Goal: Task Accomplishment & Management: Use online tool/utility

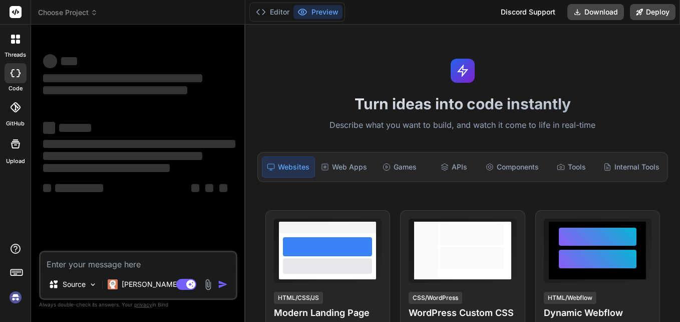
scroll to position [5, 0]
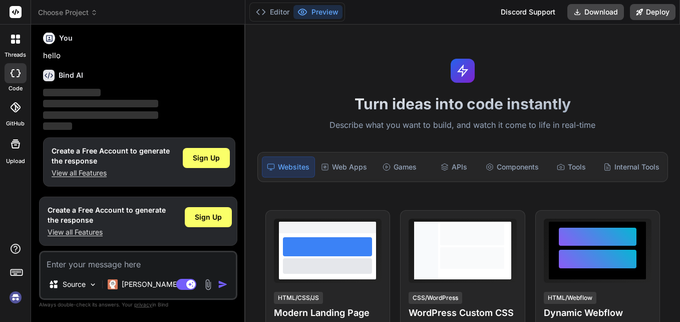
click at [19, 299] on img at bounding box center [15, 297] width 17 height 17
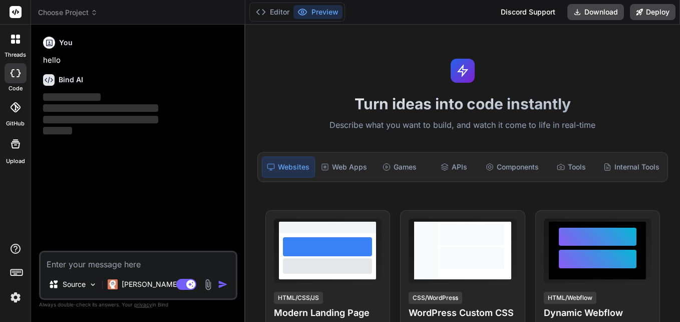
scroll to position [0, 0]
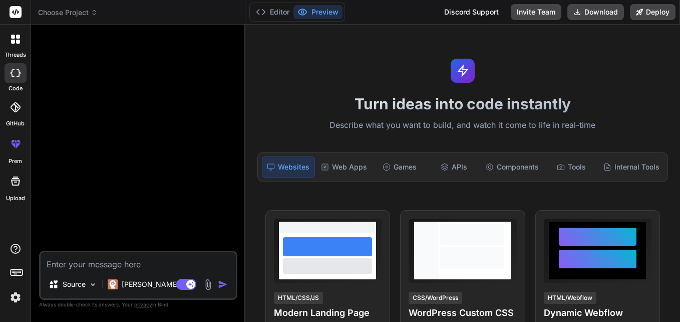
type textarea "x"
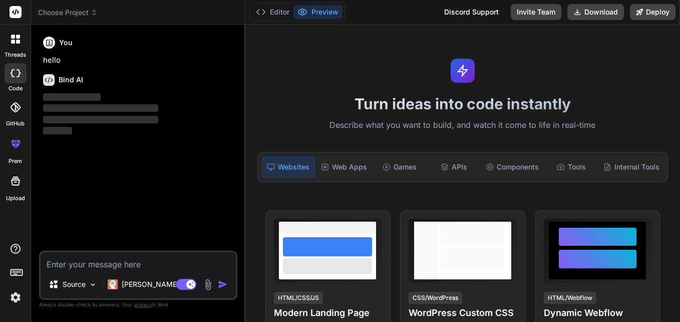
click at [94, 261] on textarea at bounding box center [138, 261] width 195 height 18
paste textarea "[ { "name": "PartyEo_id", "expr": "ROW_NUMBER() OVER (PARTITION BY id_val ORDER…"
type textarea "[ { "name": "PartyEo_id", "expr": "ROW_NUMBER() OVER (PARTITION BY id_val ORDER…"
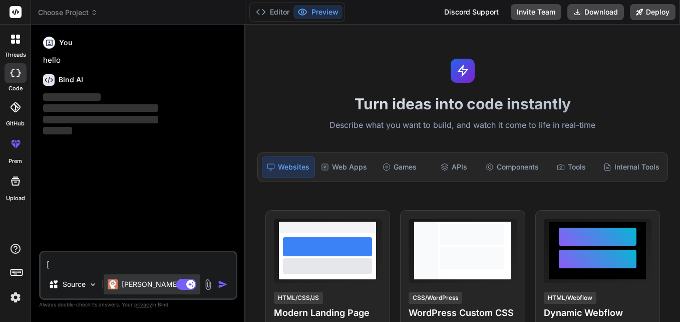
scroll to position [1251, 0]
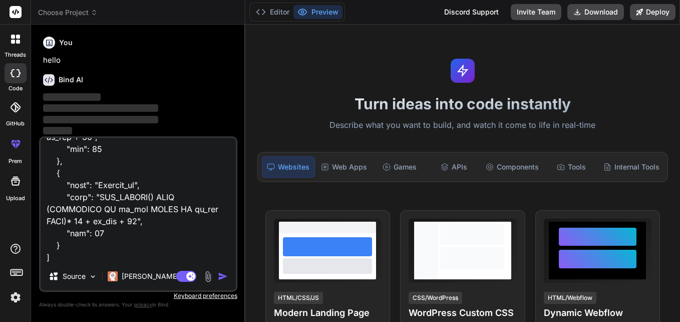
type textarea "x"
type textarea "[ { "name": "PartyEo_id", "expr": "ROW_NUMBER() OVER (PARTITION BY id_val ORDER…"
type textarea "x"
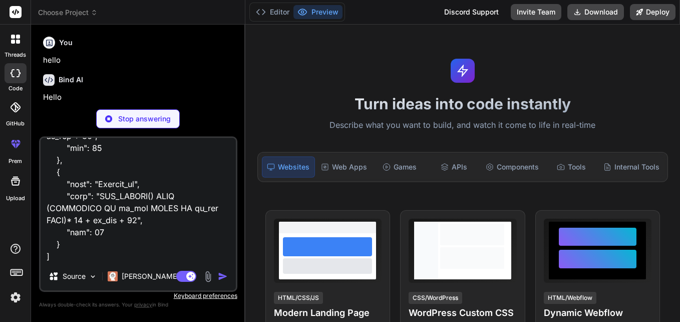
type textarea "[ { "name": "PartyEo_id", "expr": "ROW_NUMBER() OVER (PARTITION BY id_val ORDER…"
type textarea "x"
type textarea "[ { "name": "PartyEo_id", "expr": "ROW_NUMBER() OVER (PARTITION BY id_val ORDER…"
type textarea "x"
type textarea "[ { "name": "PartyEo_id", "expr": "ROW_NUMBER() OVER (PARTITION BY id_val ORDER…"
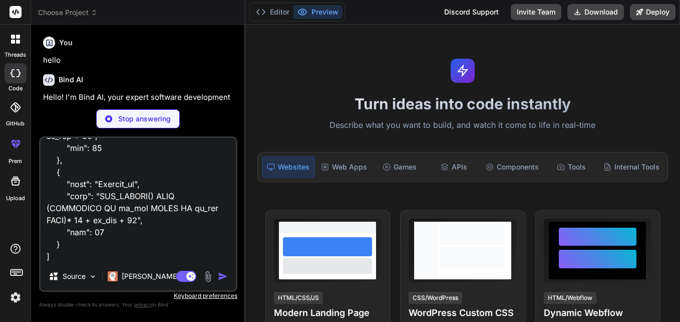
scroll to position [1300, 0]
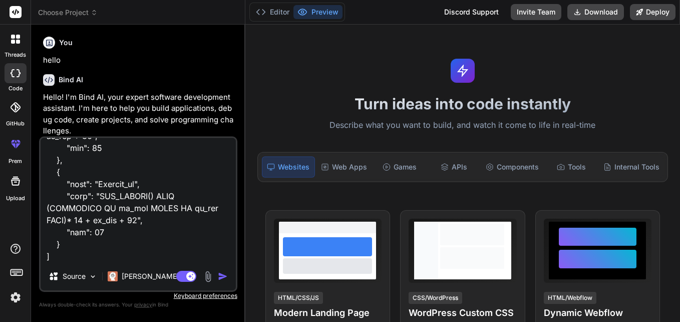
type textarea "x"
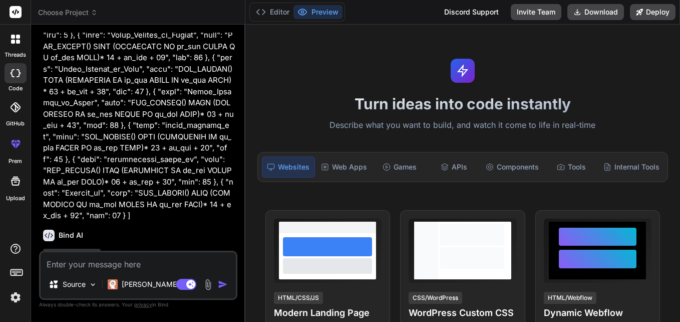
scroll to position [600, 0]
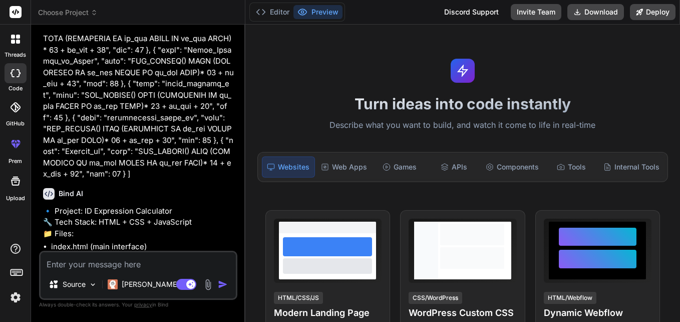
type textarea "x"
drag, startPoint x: 151, startPoint y: 260, endPoint x: 139, endPoint y: 257, distance: 12.4
click at [144, 259] on textarea at bounding box center [138, 261] width 195 height 18
paste textarea "select *, ROW_NUMBER() OVER (PARTITION BY CSV_LOOKUP ORDER BY CSV_LOOKUP DESC )…"
type textarea "select *, ROW_NUMBER() OVER (PARTITION BY CSV_LOOKUP ORDER BY CSV_LOOKUP DESC )…"
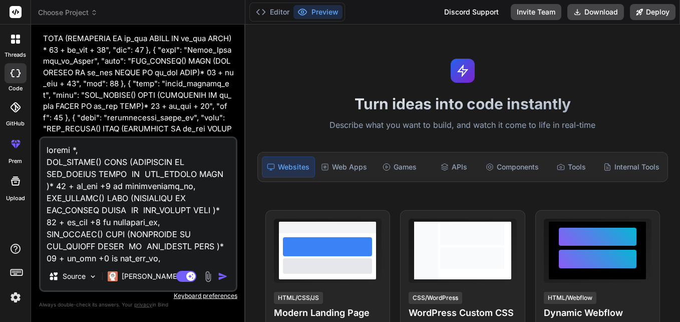
scroll to position [458, 0]
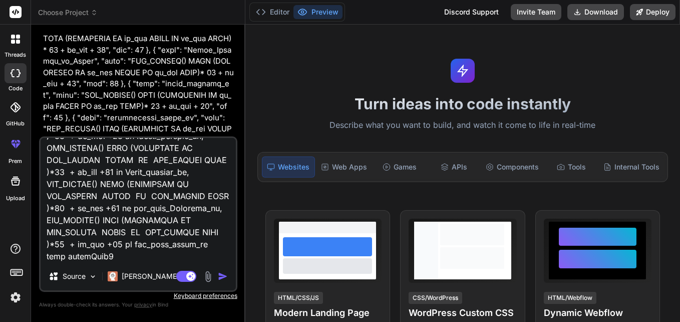
type textarea "x"
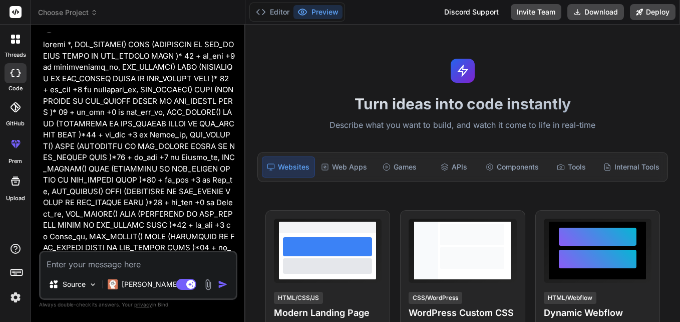
scroll to position [978, 0]
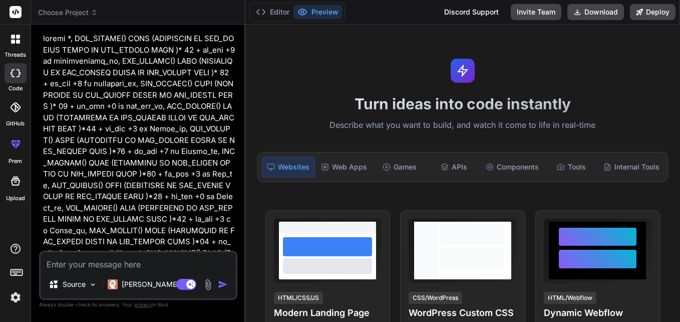
type textarea "c"
type textarea "x"
type textarea "co"
type textarea "x"
type textarea "con"
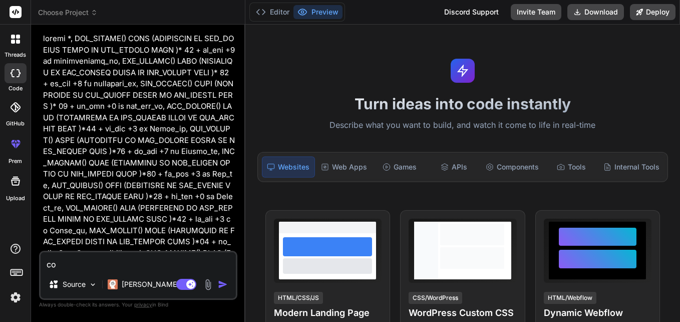
type textarea "x"
type textarea "conv"
type textarea "x"
type textarea "conve"
type textarea "x"
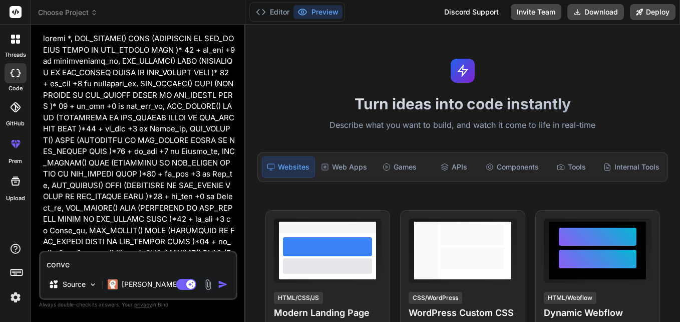
type textarea "conver"
type textarea "x"
type textarea "convert"
type textarea "x"
type textarea "convert"
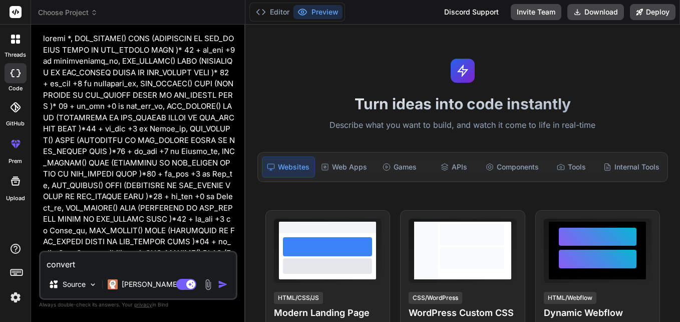
type textarea "x"
type textarea "convert t"
type textarea "x"
type textarea "convert th"
type textarea "x"
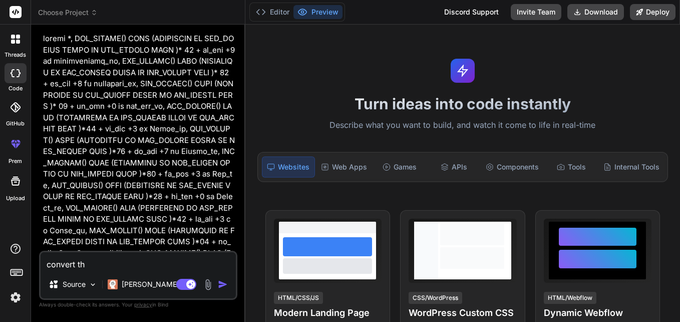
type textarea "convert the"
type textarea "x"
type textarea "convert the"
type textarea "x"
type textarea "convert the a"
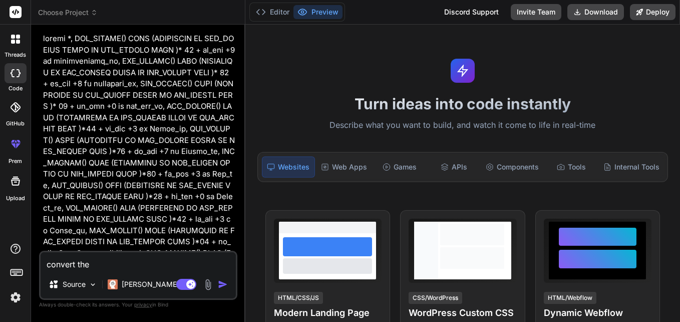
type textarea "x"
type textarea "convert the av"
type textarea "x"
type textarea "convert the a"
type textarea "x"
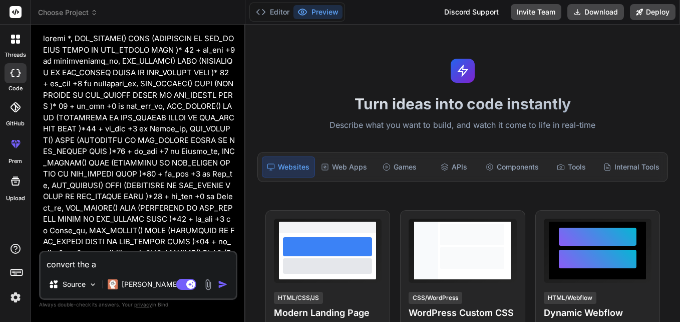
type textarea "convert the ab"
type textarea "x"
type textarea "convert the abo"
type textarea "x"
type textarea "convert the abov"
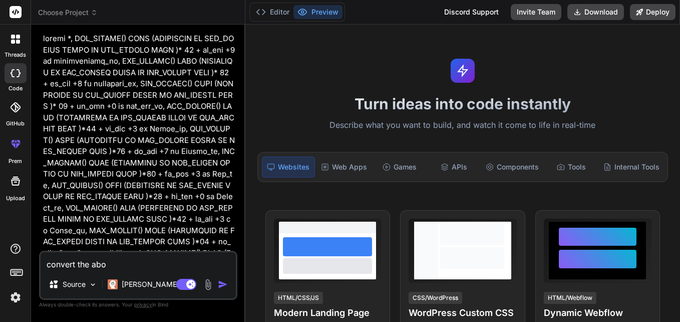
type textarea "x"
type textarea "convert the above"
type textarea "x"
type textarea "convert the above"
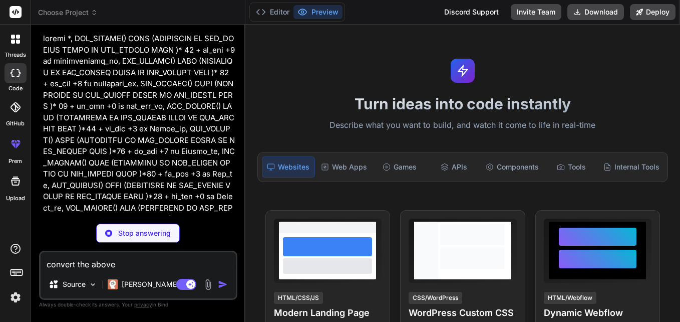
type textarea "x"
type textarea "convert the above q"
type textarea "x"
type textarea "convert the above qu"
type textarea "x"
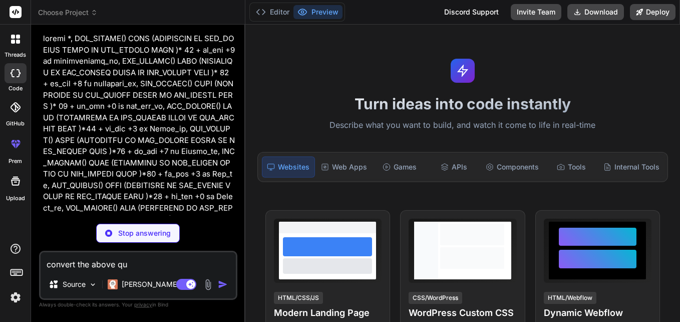
type textarea "convert the above que"
type textarea "x"
type textarea "convert the above quer"
type textarea "x"
type textarea "convert the above query"
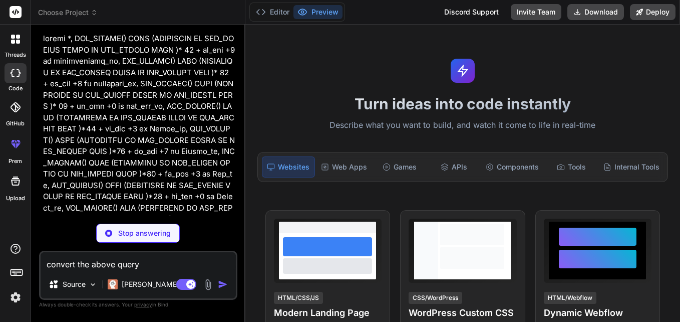
type textarea "x"
type textarea "convert the above query"
type textarea "x"
type textarea "convert the above query i"
type textarea "x"
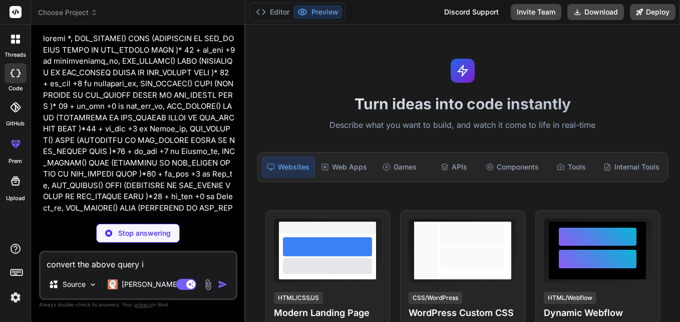
type textarea "convert the above query in"
type textarea "x"
type textarea "convert the above query int"
type textarea "x"
type textarea "convert the above query into"
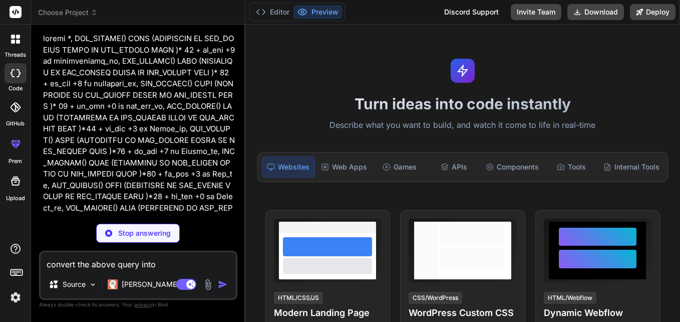
type textarea "x"
type textarea "convert the above query into"
type textarea "x"
type textarea "convert the above query into t"
type textarea "x"
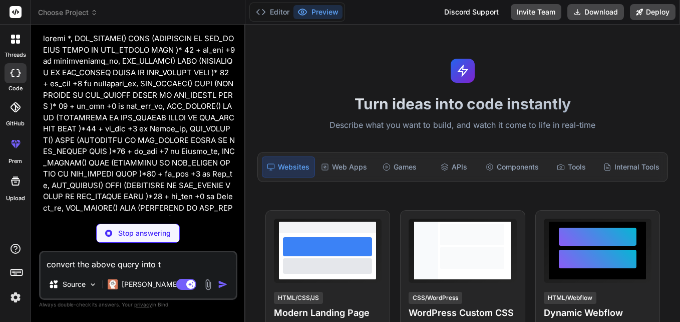
type textarea "convert the above query into th"
type textarea "x"
type textarea "convert the above query into the"
type textarea "x"
type textarea "convert the above query into the"
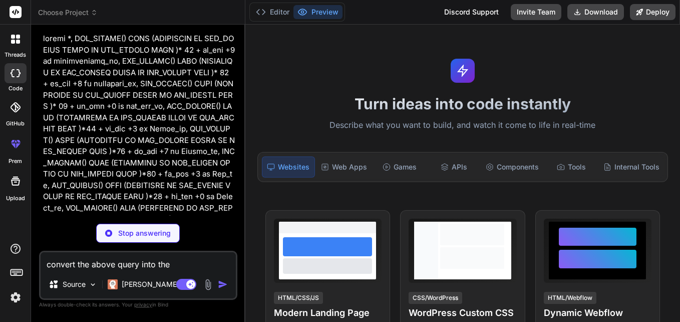
type textarea "x"
type textarea "convert the above query into the a"
type textarea "x"
type textarea "convert the above query into the ab"
type textarea "x"
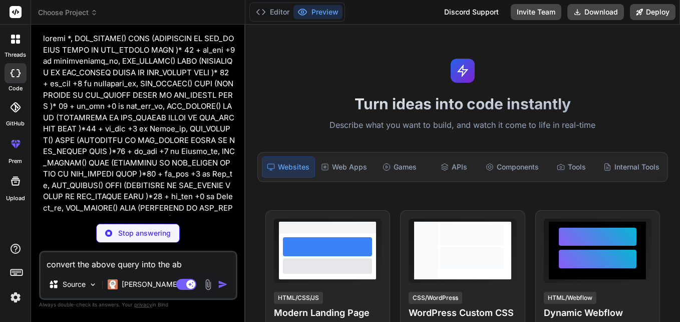
type textarea "convert the above query into the abo"
type textarea "x"
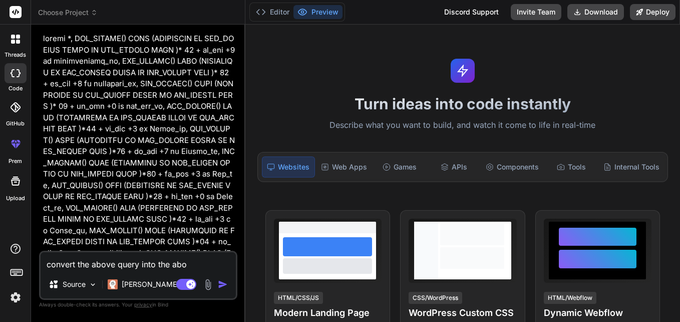
type textarea "convert the above query into the abov"
type textarea "x"
type textarea "convert the above query into the above"
type textarea "x"
type textarea "convert the above query into the above"
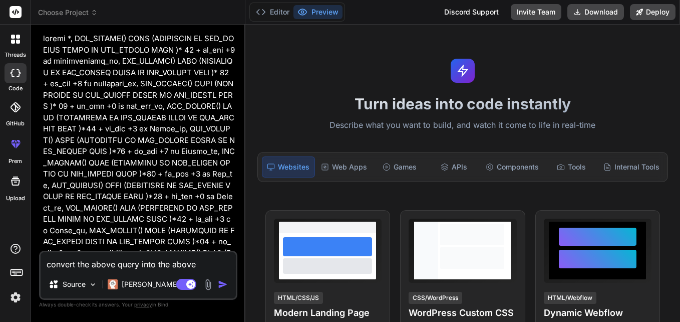
type textarea "x"
type textarea "convert the above query into the above j"
type textarea "x"
type textarea "convert the above query into the above js"
type textarea "x"
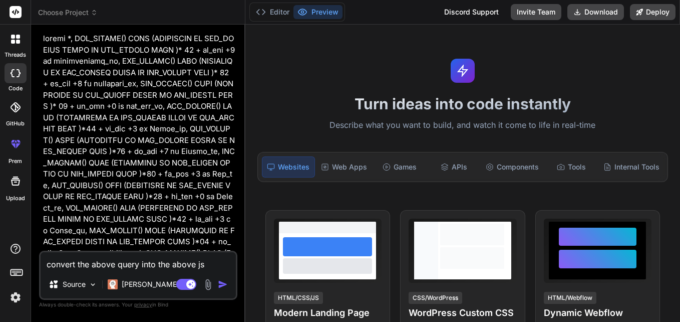
type textarea "convert the above query into the above jso"
type textarea "x"
type textarea "convert the above query into the above json"
type textarea "x"
type textarea "convert the above query into the above json"
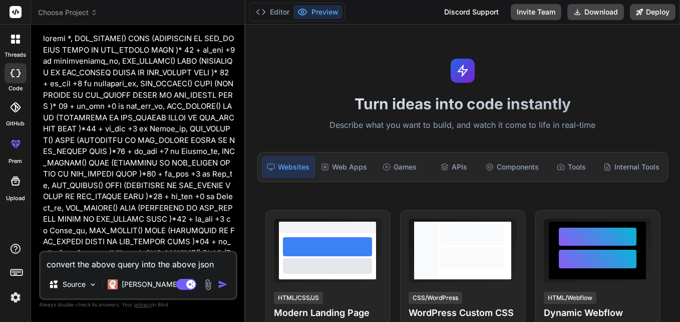
type textarea "x"
type textarea "convert the above query into the above json p"
type textarea "x"
type textarea "convert the above query into the above json pa"
type textarea "x"
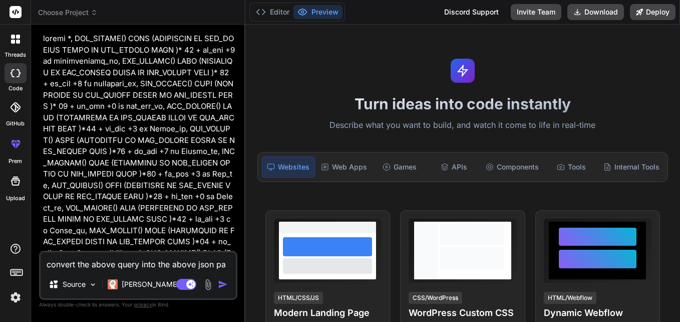
type textarea "convert the above query into the above json par"
type textarea "x"
type textarea "convert the above query into the above json part"
type textarea "x"
type textarea "convert the above query into the above json part"
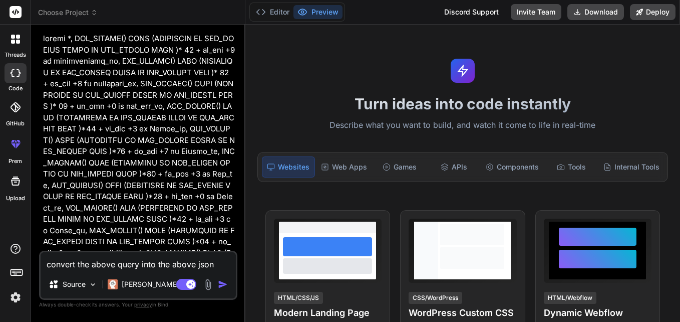
type textarea "x"
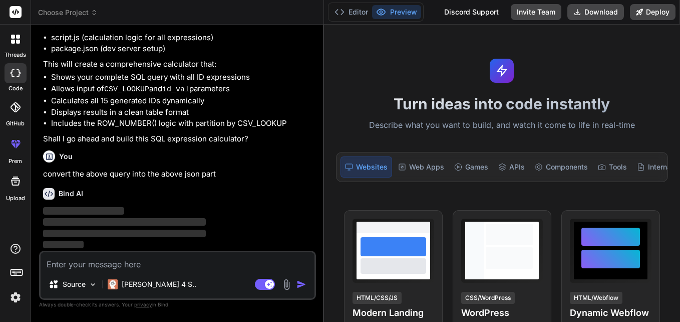
scroll to position [1027, 0]
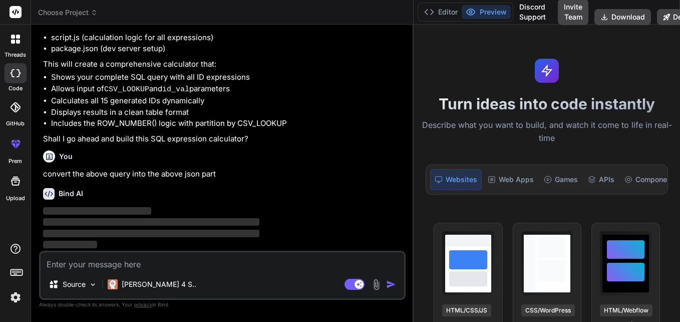
drag, startPoint x: 244, startPoint y: 120, endPoint x: 401, endPoint y: 99, distance: 158.2
click at [401, 99] on div "Bind AI Web Search Created with Pixso. Code Generator You hello Bind AI Hello! …" at bounding box center [222, 173] width 383 height 297
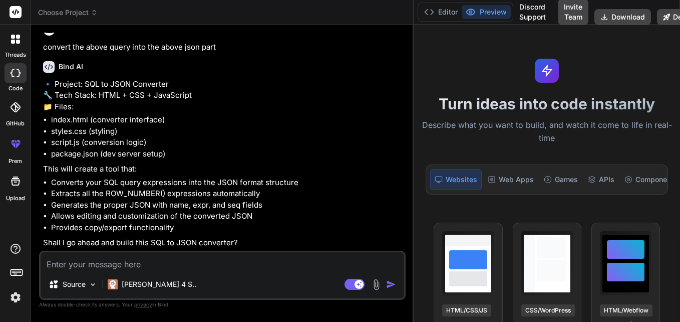
scroll to position [1176, 0]
drag, startPoint x: 145, startPoint y: 266, endPoint x: 153, endPoint y: 257, distance: 11.7
click at [146, 265] on textarea at bounding box center [223, 261] width 364 height 18
click at [18, 75] on icon at bounding box center [16, 73] width 10 height 8
click at [447, 13] on button "Editor" at bounding box center [441, 12] width 42 height 14
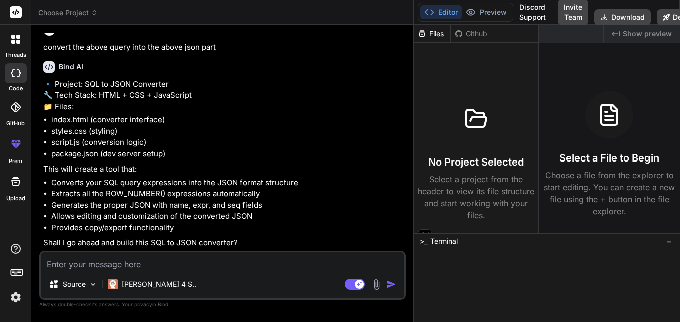
click at [168, 268] on textarea at bounding box center [223, 261] width 364 height 18
click at [95, 280] on img at bounding box center [93, 284] width 9 height 9
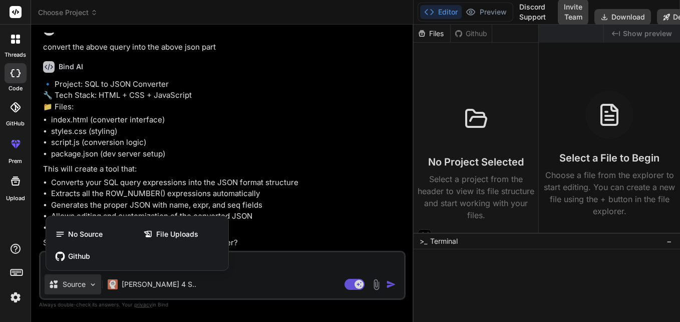
click at [200, 282] on div at bounding box center [340, 161] width 680 height 322
type textarea "x"
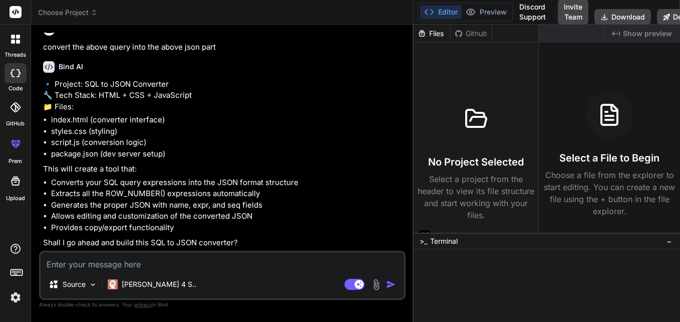
click at [277, 257] on textarea at bounding box center [223, 261] width 364 height 18
paste textarea "[ { "name": "Contact_id_Email", "expr": "row_num* 46 + id_val +0", "seq": 0 }, …"
type textarea "[ { "name": "Contact_id_Email", "expr": "row_num* 46 + id_val +0", "seq": 0 }, …"
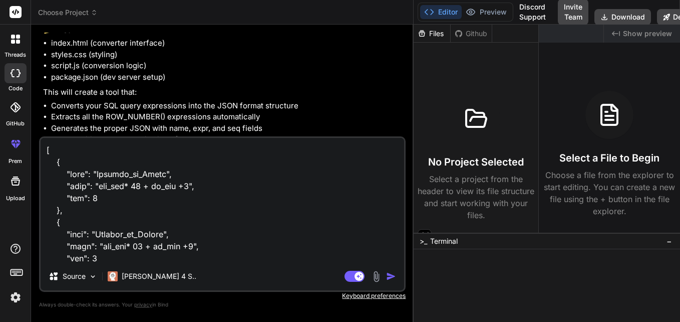
scroll to position [2670, 0]
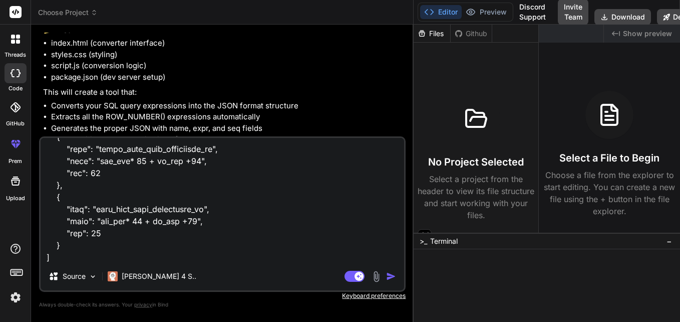
type textarea "x"
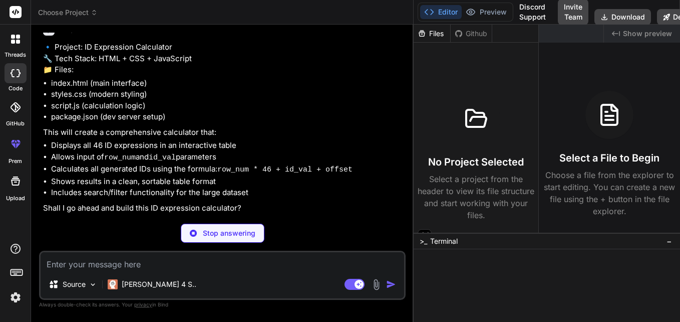
scroll to position [1847, 0]
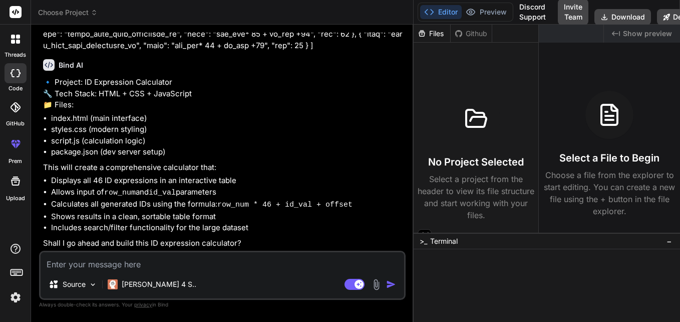
type textarea "x"
type textarea "j"
type textarea "x"
type textarea "js"
type textarea "x"
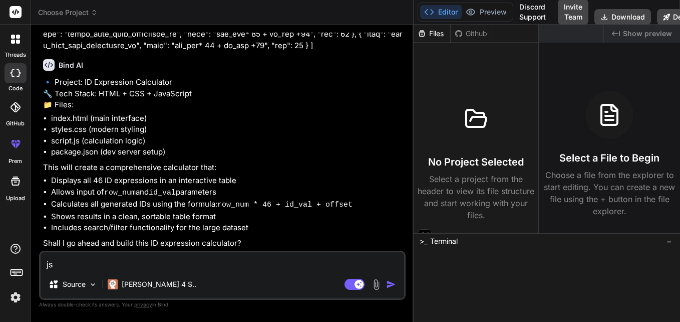
type textarea "jso"
type textarea "x"
type textarea "json"
type textarea "x"
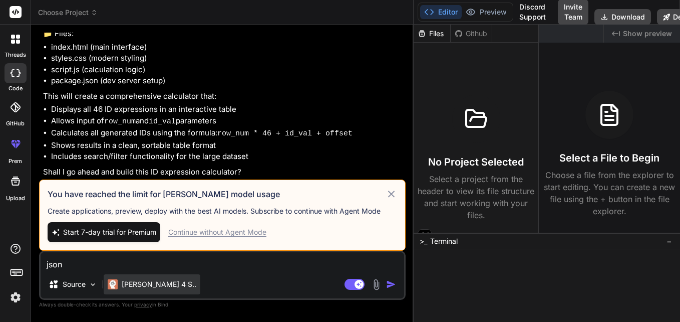
type textarea "json"
click at [139, 280] on p "[PERSON_NAME] 4 S.." at bounding box center [159, 284] width 75 height 10
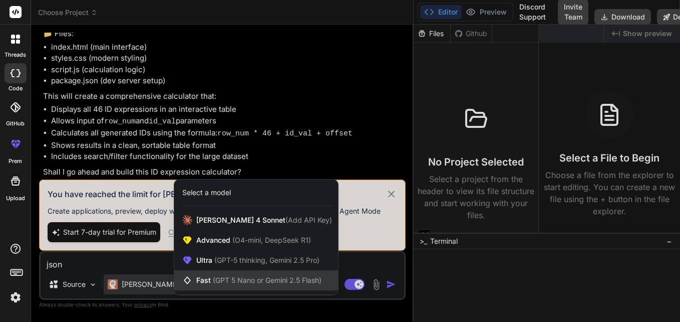
click at [226, 276] on span "(GPT 5 Nano or Gemini 2.5 Flash)" at bounding box center [267, 280] width 109 height 9
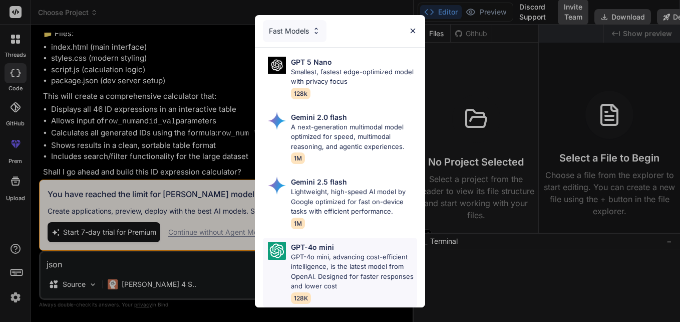
click at [322, 241] on p "GPT-4o mini" at bounding box center [312, 246] width 43 height 11
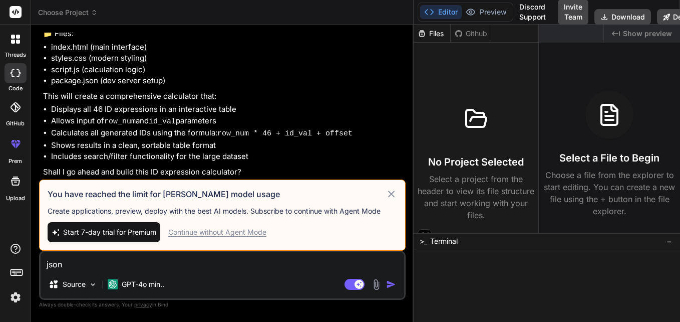
type textarea "x"
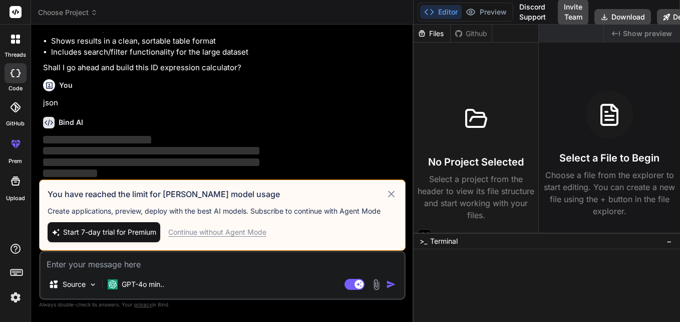
scroll to position [2022, 0]
click at [390, 197] on icon at bounding box center [392, 194] width 12 height 12
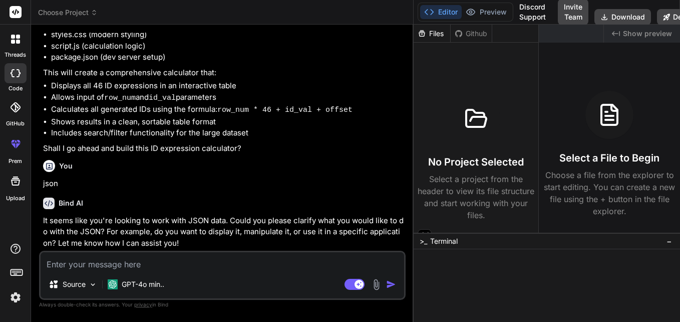
scroll to position [1941, 0]
type textarea "x"
click at [195, 260] on textarea at bounding box center [223, 261] width 364 height 18
type textarea "m"
type textarea "x"
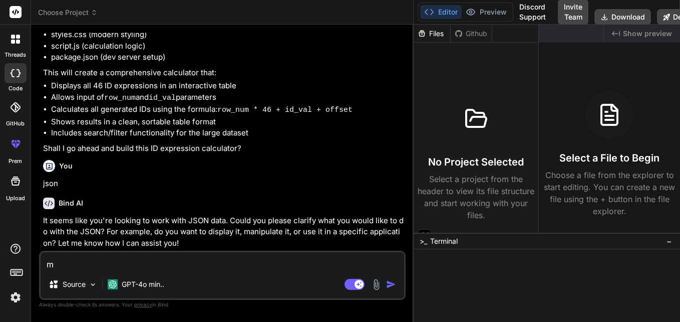
type textarea "ma"
type textarea "x"
type textarea "man"
type textarea "x"
type textarea "mani"
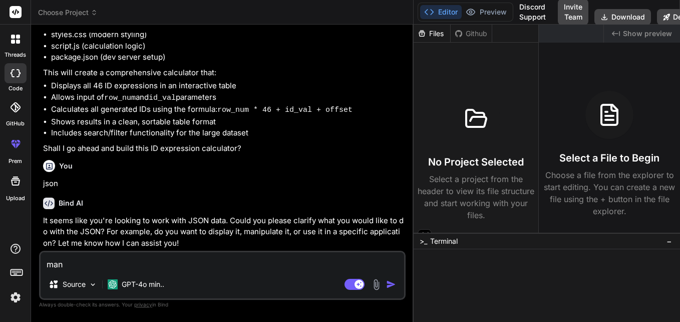
type textarea "x"
type textarea "manip"
type textarea "x"
type textarea "manipu"
type textarea "x"
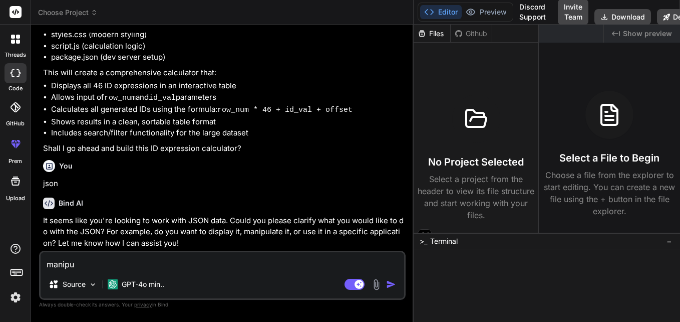
type textarea "manipul"
type textarea "x"
type textarea "manipula"
type textarea "x"
type textarea "manipulat"
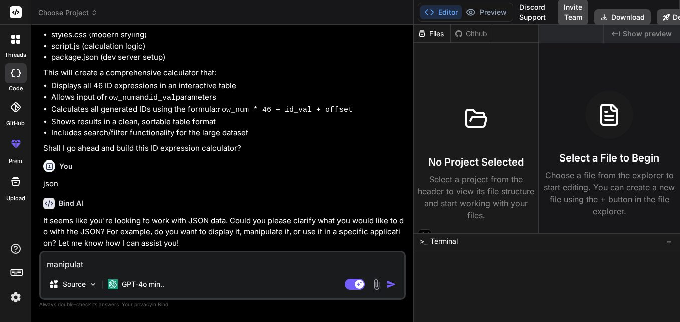
type textarea "x"
type textarea "manipulate"
type textarea "x"
type textarea "manipulate"
type textarea "x"
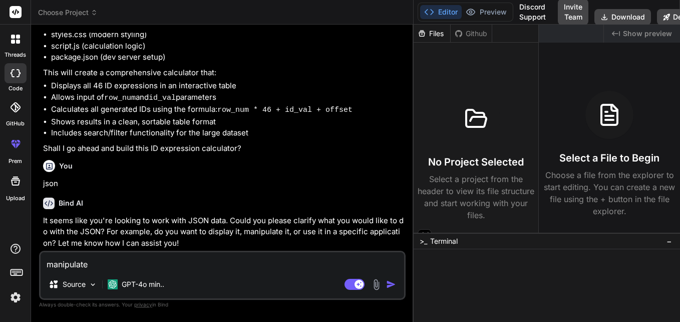
type textarea "manipulate a"
type textarea "x"
type textarea "manipulate ac"
type textarea "x"
type textarea "manipulate acc"
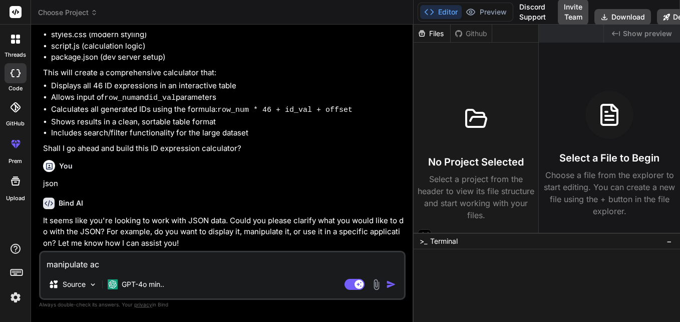
type textarea "x"
type textarea "manipulate acco"
type textarea "x"
type textarea "manipulate accor"
type textarea "x"
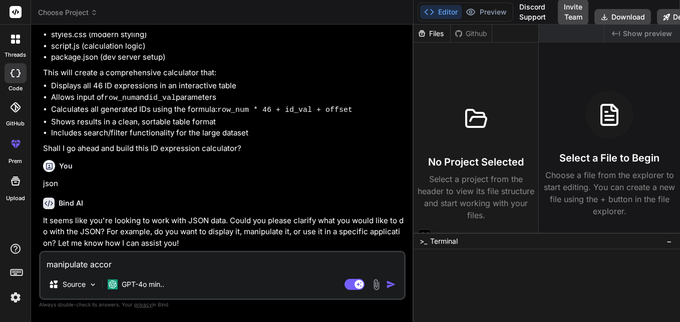
type textarea "manipulate accord"
type textarea "x"
type textarea "manipulate accordi"
type textarea "x"
type textarea "manipulate accordin"
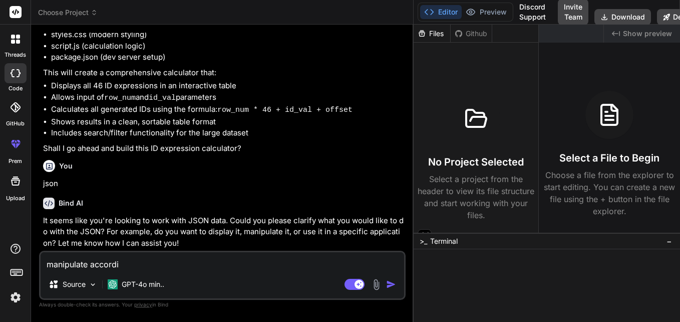
type textarea "x"
type textarea "manipulate accordinf"
type textarea "x"
type textarea "manipulate accordin"
type textarea "x"
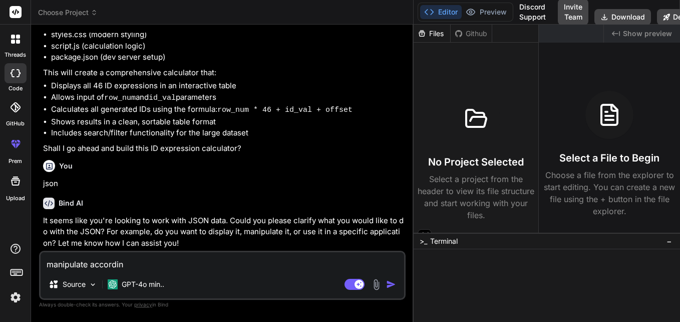
type textarea "manipulate according"
type textarea "x"
type textarea "manipulate according"
type textarea "x"
type textarea "manipulate according t"
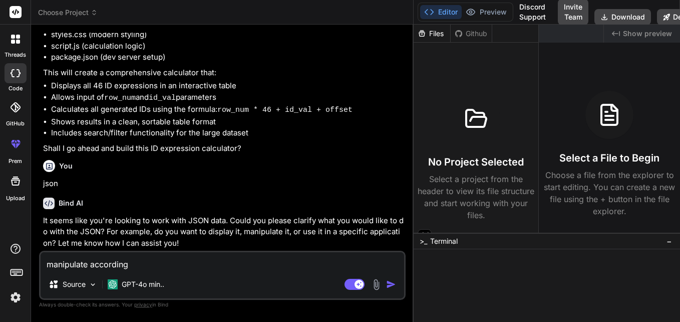
type textarea "x"
type textarea "manipulate according to"
type textarea "x"
type textarea "manipulate according to"
type textarea "x"
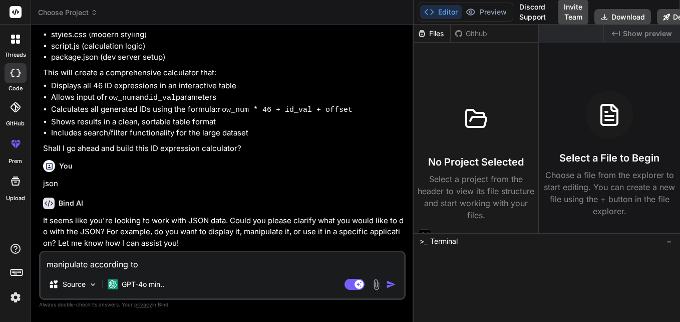
type textarea "manipulate according to t"
type textarea "x"
type textarea "manipulate according to th"
type textarea "x"
type textarea "manipulate according to the"
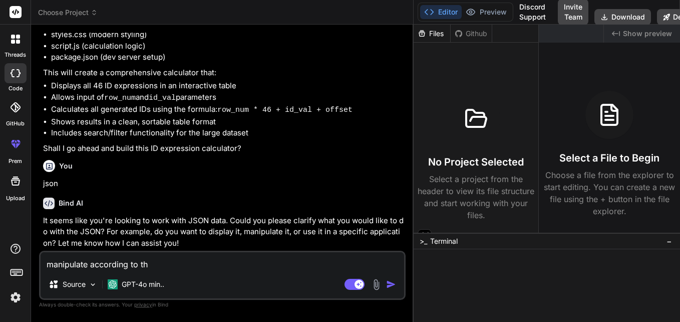
type textarea "x"
type textarea "manipulate according to the"
type textarea "x"
type textarea "manipulate according to the b"
type textarea "x"
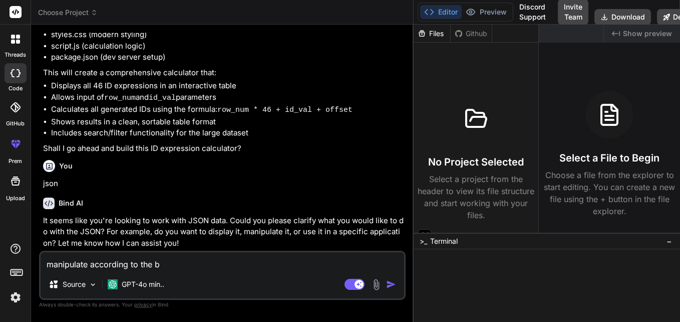
type textarea "manipulate according to the be"
type textarea "x"
type textarea "manipulate according to the bel"
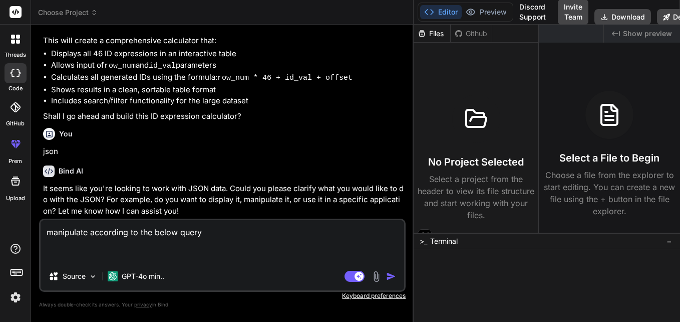
scroll to position [1985, 0]
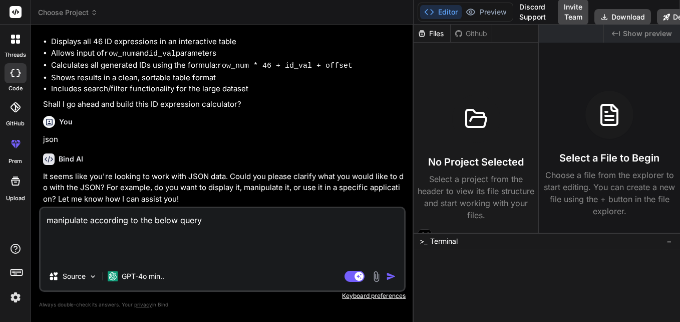
paste textarea "select *, ROW_NUMBER() OVER (PARTITION BY CSV_LOOKUP ORDER BY CSV_LOOKUP DESC )…"
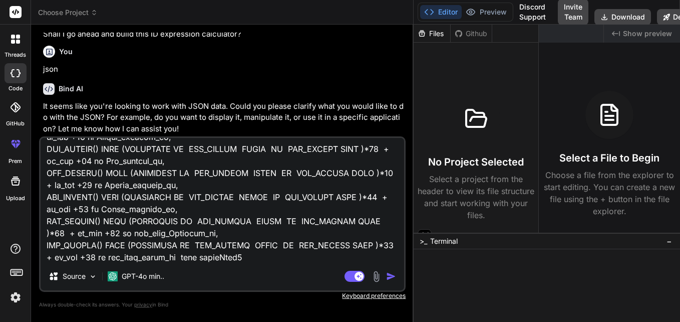
scroll to position [2022, 0]
click at [384, 275] on div "Agent Mode. When this toggle is activated, AI automatically makes decisions, re…" at bounding box center [372, 276] width 58 height 12
click at [390, 279] on img "button" at bounding box center [391, 276] width 10 height 10
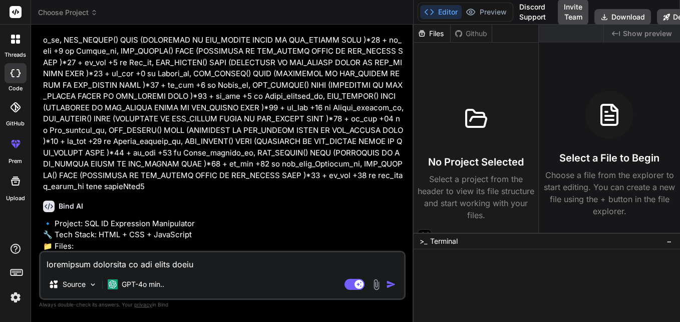
scroll to position [2386, 0]
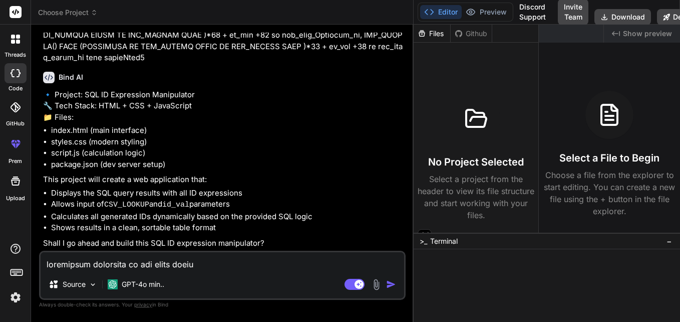
click at [14, 44] on div at bounding box center [15, 39] width 21 height 21
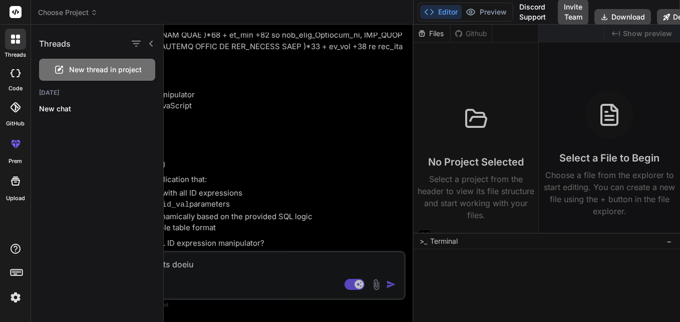
click at [241, 91] on div at bounding box center [422, 173] width 516 height 297
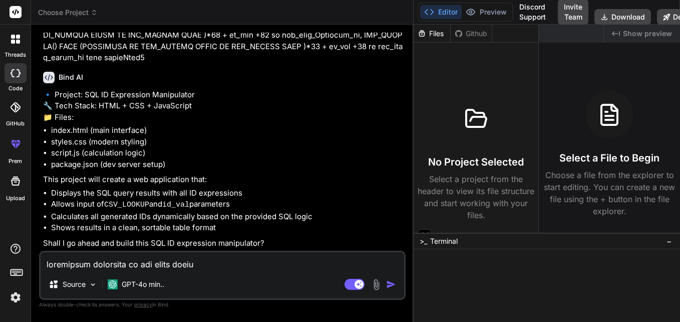
click at [169, 266] on textarea at bounding box center [223, 261] width 364 height 18
click at [76, 292] on div "Source" at bounding box center [73, 284] width 57 height 20
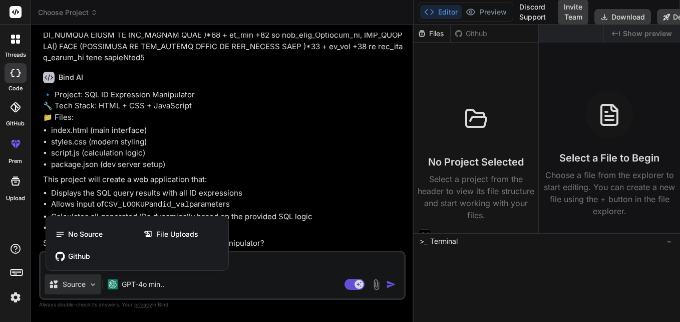
click at [254, 266] on div at bounding box center [340, 161] width 680 height 322
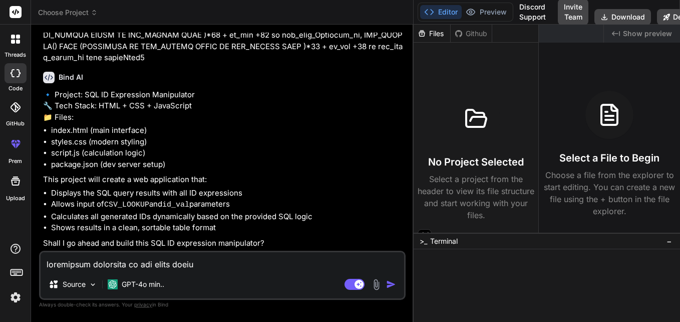
click at [236, 261] on textarea at bounding box center [223, 261] width 364 height 18
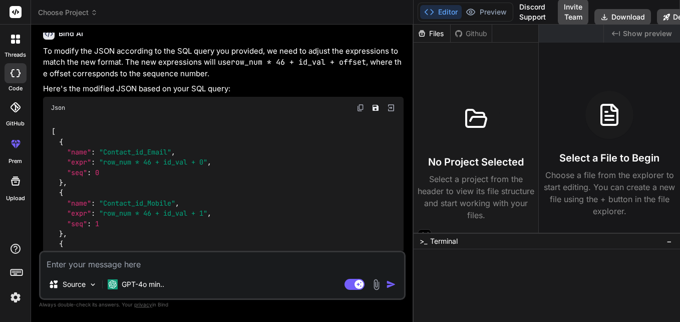
scroll to position [2630, 0]
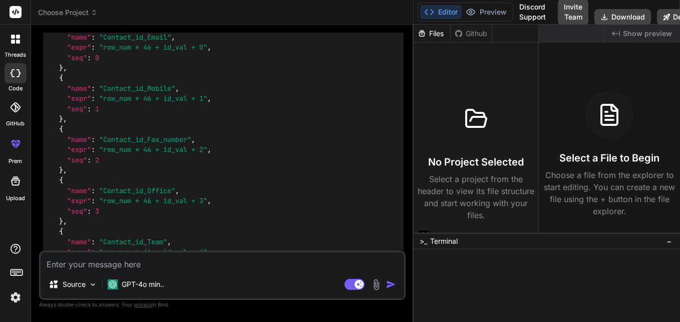
click at [14, 41] on icon at bounding box center [13, 42] width 4 height 4
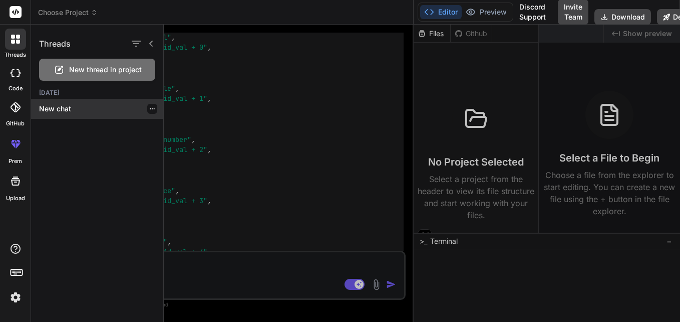
click at [60, 106] on p "New chat" at bounding box center [101, 109] width 124 height 10
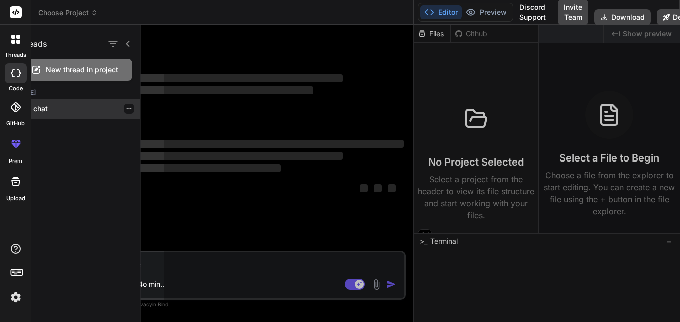
scroll to position [0, 0]
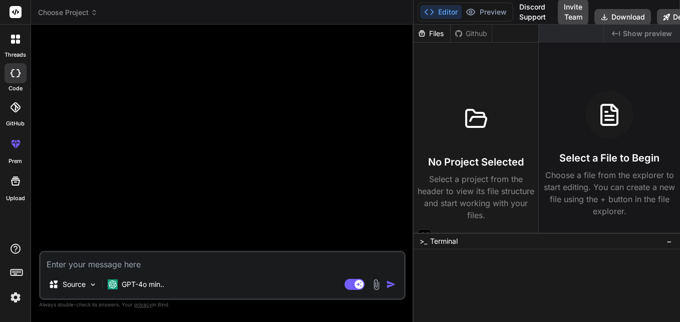
click at [149, 261] on textarea at bounding box center [223, 261] width 364 height 18
click at [149, 268] on textarea at bounding box center [223, 261] width 364 height 18
paste textarea "{ "name": "Contact_id_Email", "expr": "row_num* 46 + id_val +0", "seq": 0 }"
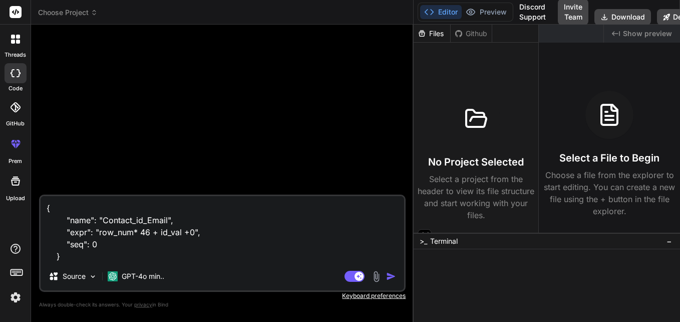
click at [49, 207] on textarea "{ "name": "Contact_id_Email", "expr": "row_num* 46 + id_val +0", "seq": 0 }" at bounding box center [223, 229] width 364 height 66
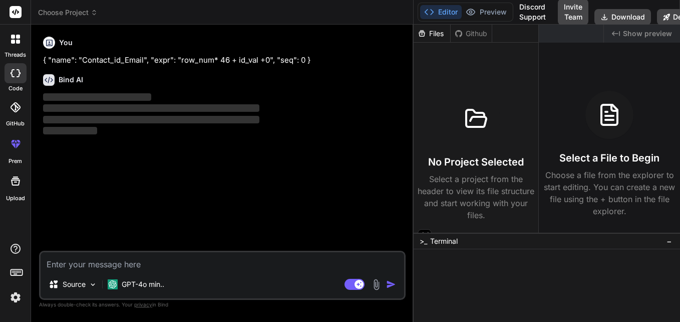
click at [166, 263] on textarea at bounding box center [223, 261] width 364 height 18
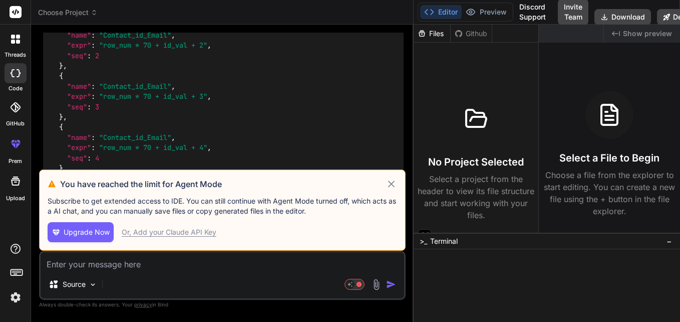
scroll to position [485, 0]
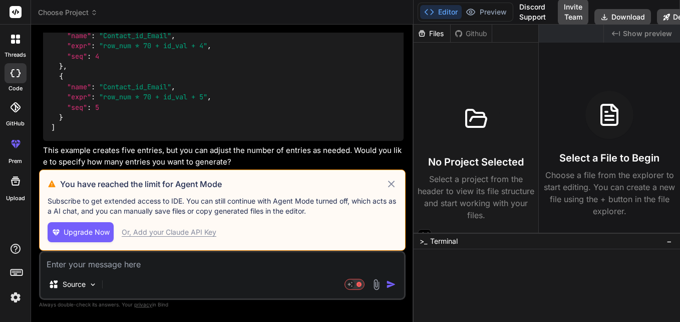
click at [391, 185] on icon at bounding box center [391, 183] width 7 height 7
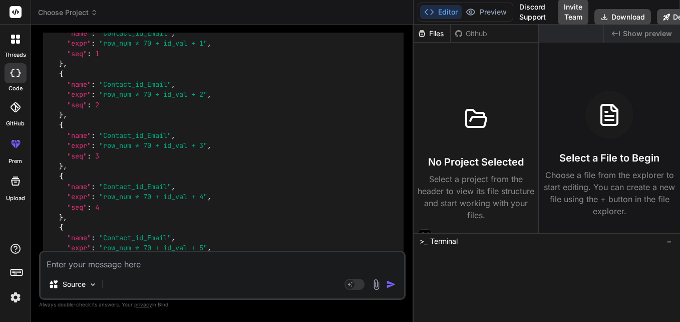
scroll to position [404, 0]
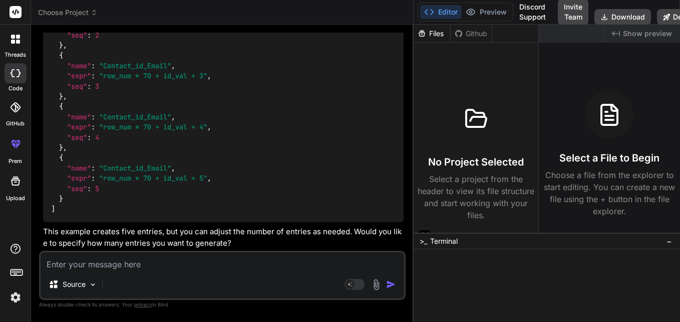
click at [137, 257] on textarea at bounding box center [223, 261] width 364 height 18
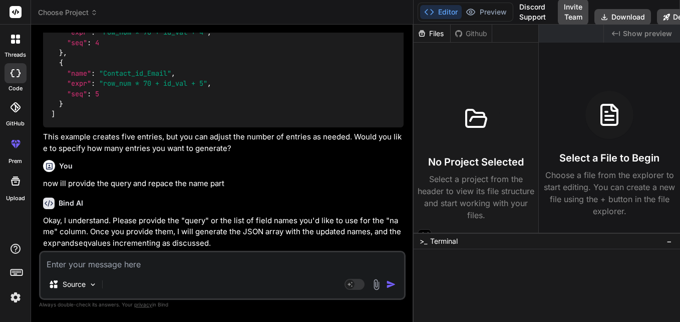
scroll to position [499, 0]
click at [84, 266] on textarea at bounding box center [223, 261] width 364 height 18
paste textarea "select *, ROW_NUMBER() OVER (PARTITION BY CSV_LOOKUP ORDER BY CSV_LOOKUP DESC )…"
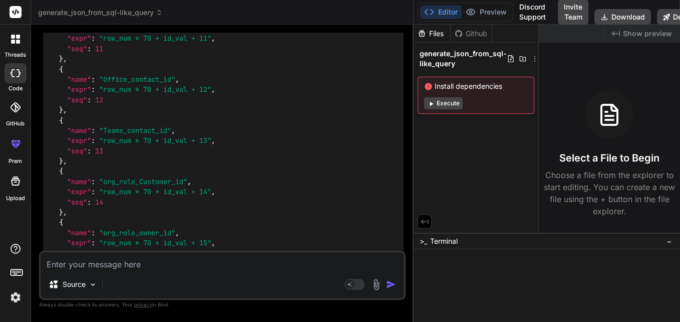
scroll to position [1744, 0]
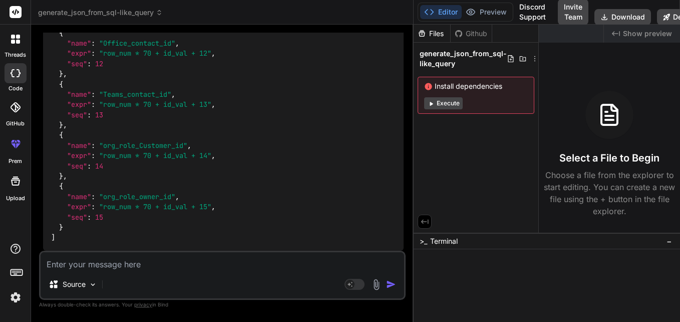
click at [140, 262] on textarea at bounding box center [223, 261] width 364 height 18
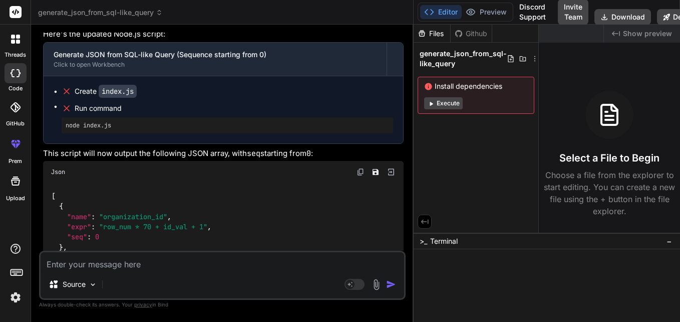
scroll to position [2124, 0]
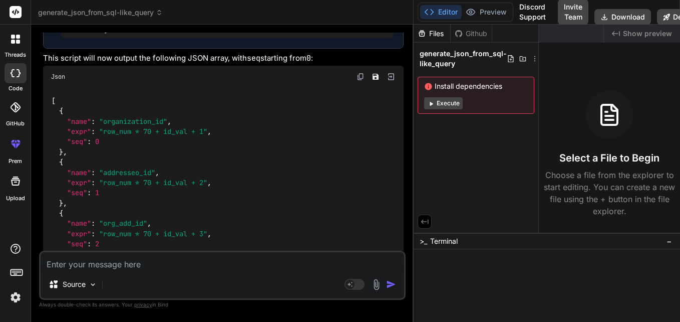
click at [360, 81] on img at bounding box center [361, 77] width 8 height 8
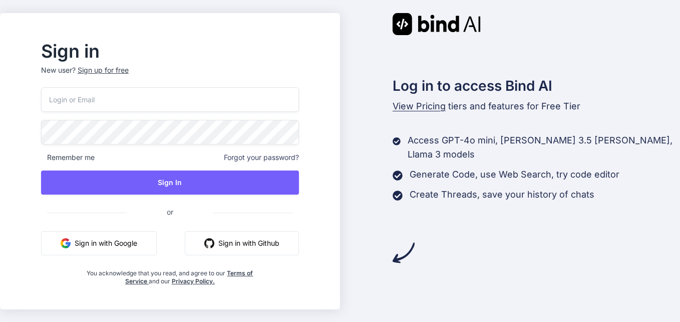
click at [108, 95] on input "email" at bounding box center [170, 99] width 258 height 25
click at [104, 100] on input "email" at bounding box center [170, 99] width 258 height 25
click at [119, 66] on div "Sign up for free" at bounding box center [103, 70] width 51 height 10
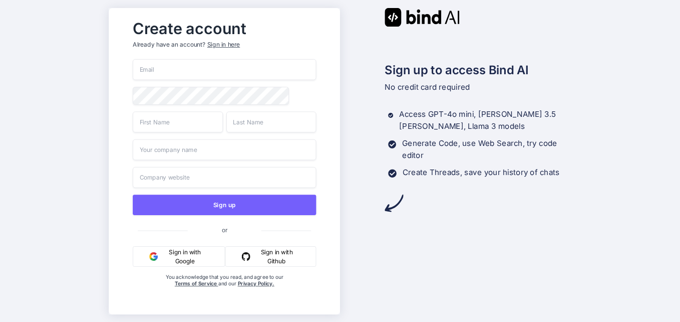
click at [207, 61] on input "email" at bounding box center [225, 69] width 184 height 21
click at [177, 71] on input "email" at bounding box center [225, 69] width 184 height 21
type input "[EMAIL_ADDRESS][DOMAIN_NAME]"
click at [166, 124] on input "text" at bounding box center [178, 121] width 90 height 21
type input "okok"
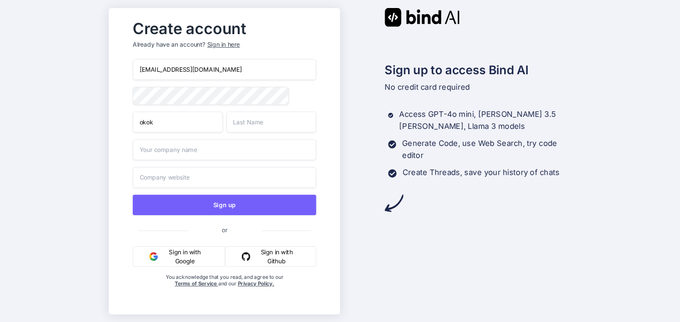
click at [257, 125] on input "text" at bounding box center [271, 121] width 90 height 21
type input "okok"
click at [222, 151] on input "text" at bounding box center [225, 149] width 184 height 21
click at [206, 182] on input "text" at bounding box center [225, 176] width 184 height 21
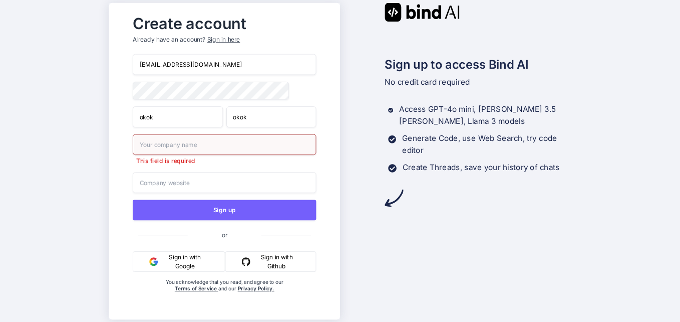
click at [192, 149] on input "text" at bounding box center [225, 144] width 184 height 21
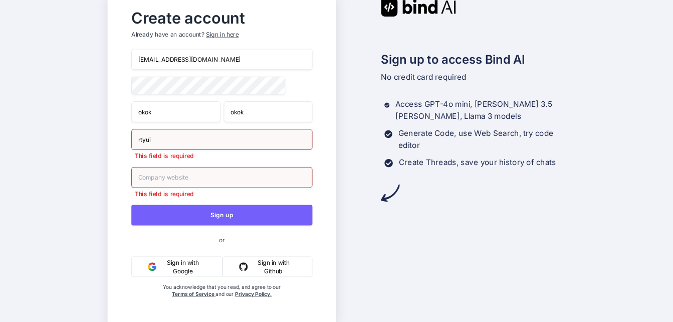
type input "rtyui"
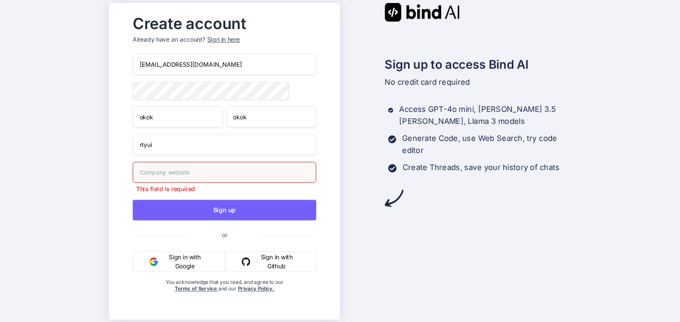
click at [178, 171] on input "text" at bounding box center [225, 171] width 184 height 21
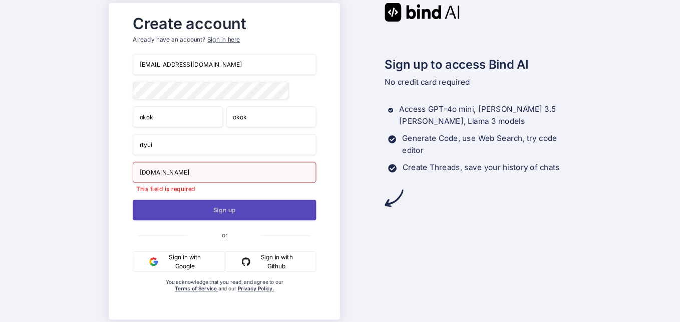
type input "uijhdsf.com"
click at [205, 216] on div "faxeh94735@merumart.com okok okok rtyui uijhdsf.com This field is required Sign…" at bounding box center [225, 183] width 184 height 258
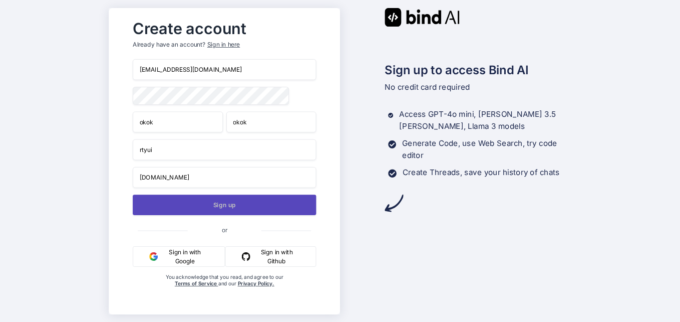
click at [213, 206] on button "Sign up" at bounding box center [225, 204] width 184 height 21
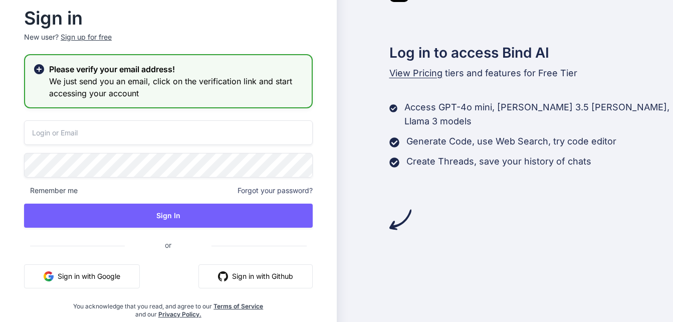
click at [75, 129] on input "email" at bounding box center [168, 132] width 289 height 25
click at [151, 141] on input "email" at bounding box center [168, 132] width 289 height 25
click at [119, 126] on input "email" at bounding box center [168, 132] width 289 height 25
type input "faxeh94735@merumart.com"
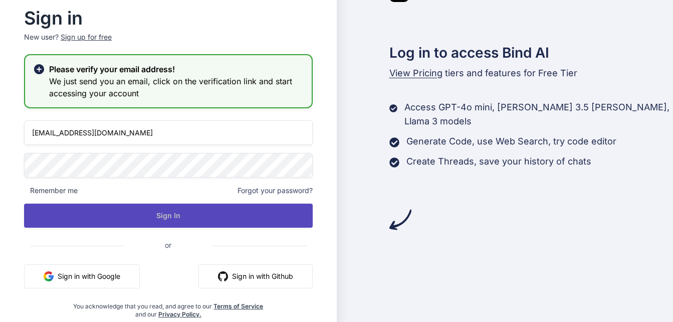
click at [147, 218] on button "Sign In" at bounding box center [168, 215] width 289 height 24
